Goal: Transaction & Acquisition: Purchase product/service

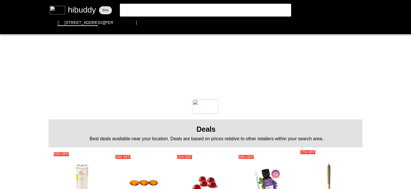
click at [167, 9] on flt-glass-pane at bounding box center [205, 94] width 411 height 189
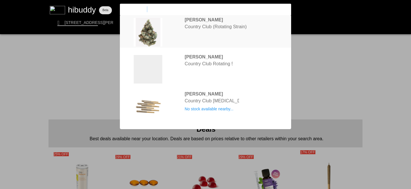
type input "country club"
click at [238, 22] on flt-glass-pane at bounding box center [205, 94] width 411 height 189
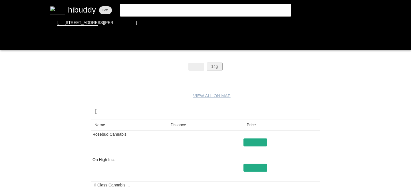
click at [215, 66] on flt-glass-pane at bounding box center [205, 94] width 411 height 189
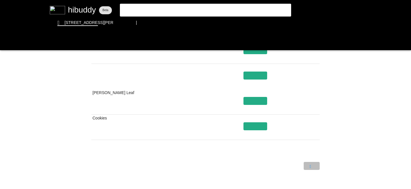
click at [310, 165] on flt-glass-pane at bounding box center [205, 94] width 411 height 189
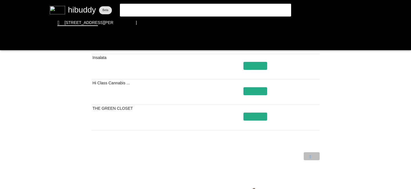
click at [306, 154] on flt-glass-pane at bounding box center [205, 94] width 411 height 189
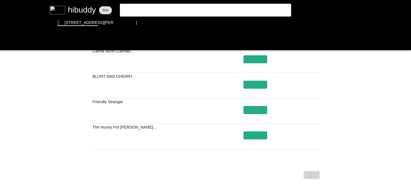
click at [309, 174] on flt-glass-pane at bounding box center [205, 94] width 411 height 189
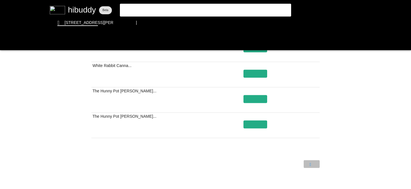
click at [311, 164] on flt-glass-pane at bounding box center [205, 94] width 411 height 189
